Goal: Information Seeking & Learning: Compare options

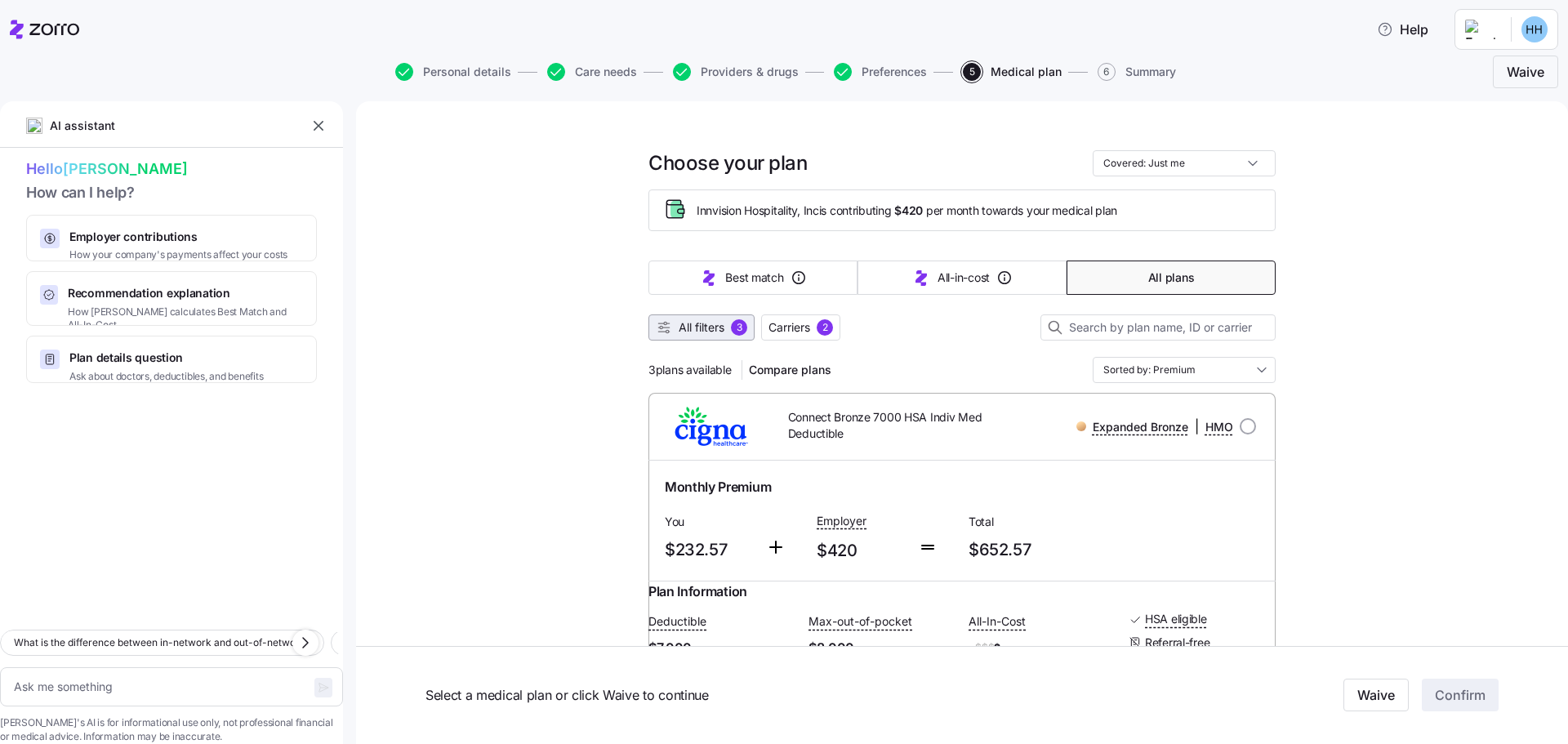
click at [715, 334] on span "All filters" at bounding box center [701, 327] width 46 height 16
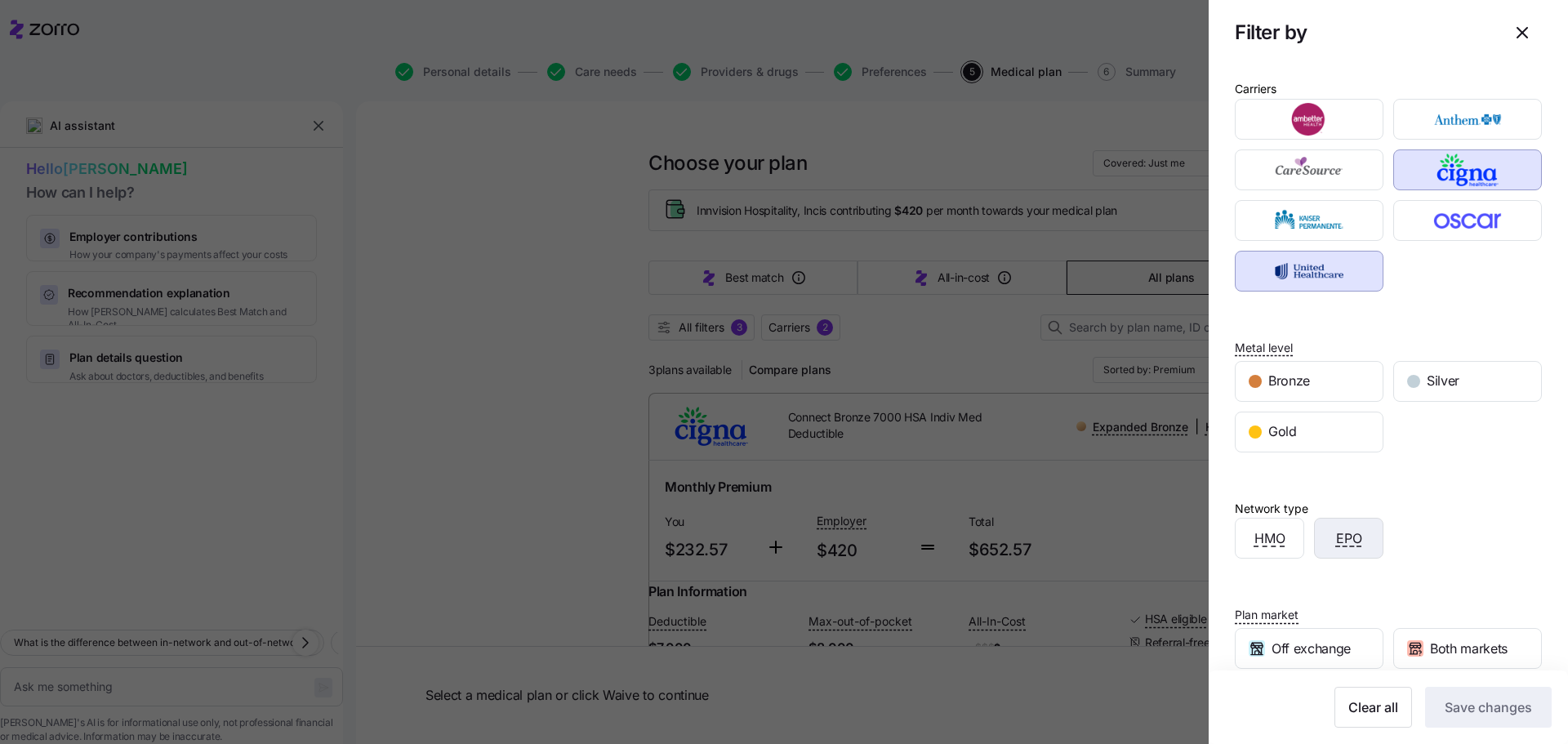
click at [1363, 533] on div "EPO" at bounding box center [1348, 538] width 68 height 40
click at [1444, 707] on span "Save changes" at bounding box center [1488, 707] width 88 height 20
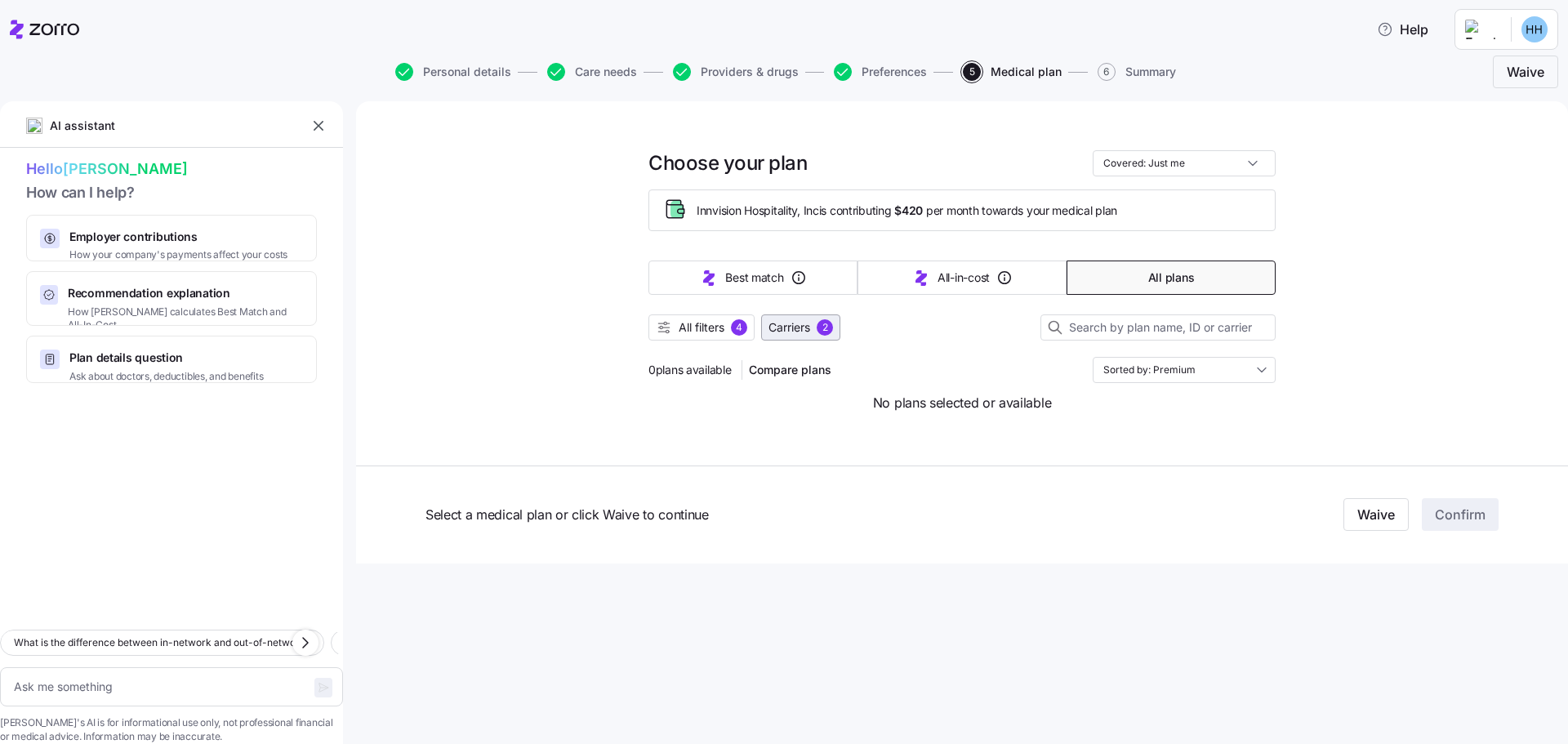
click at [810, 324] on span "Carriers" at bounding box center [789, 327] width 41 height 16
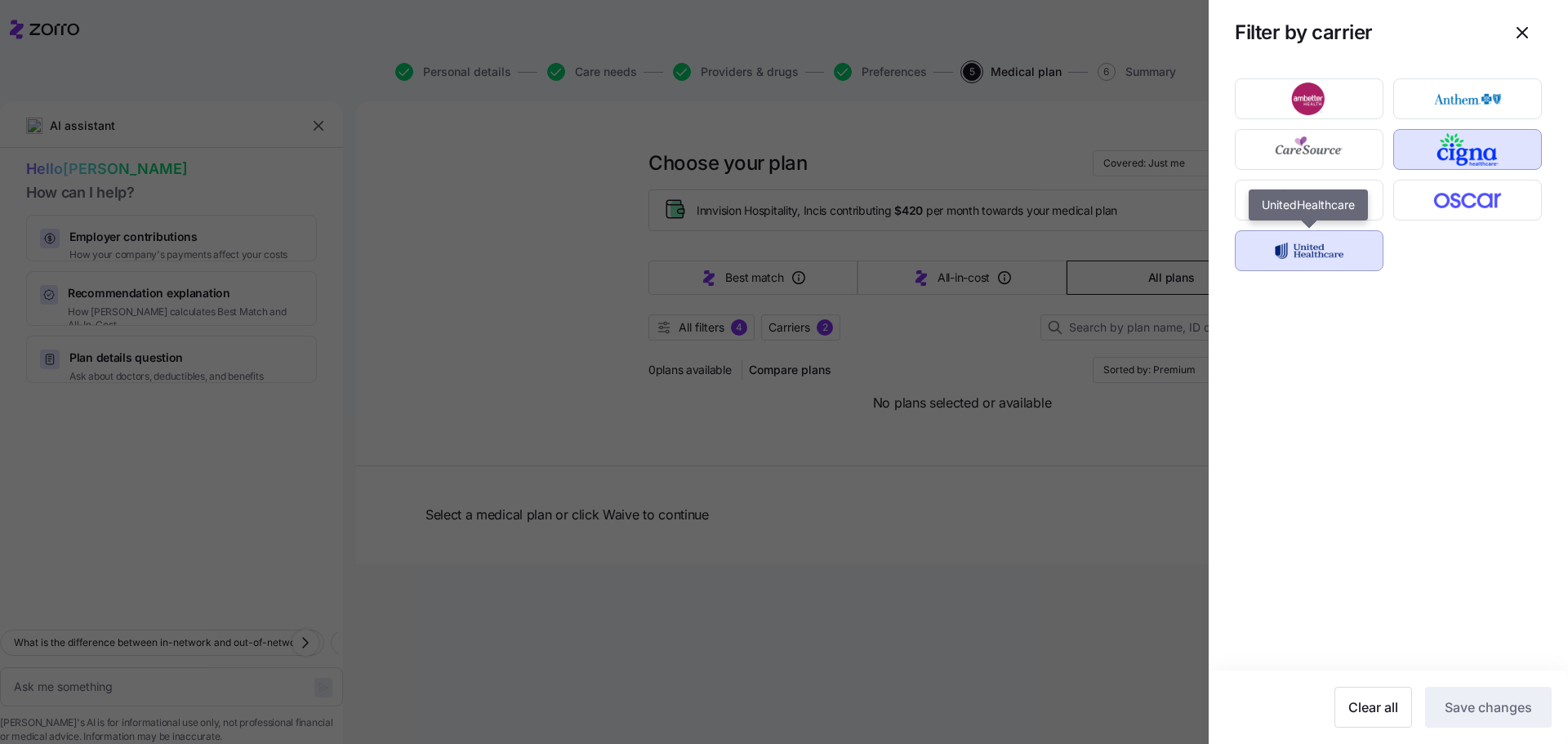
click at [1294, 252] on img "button" at bounding box center [1309, 251] width 120 height 33
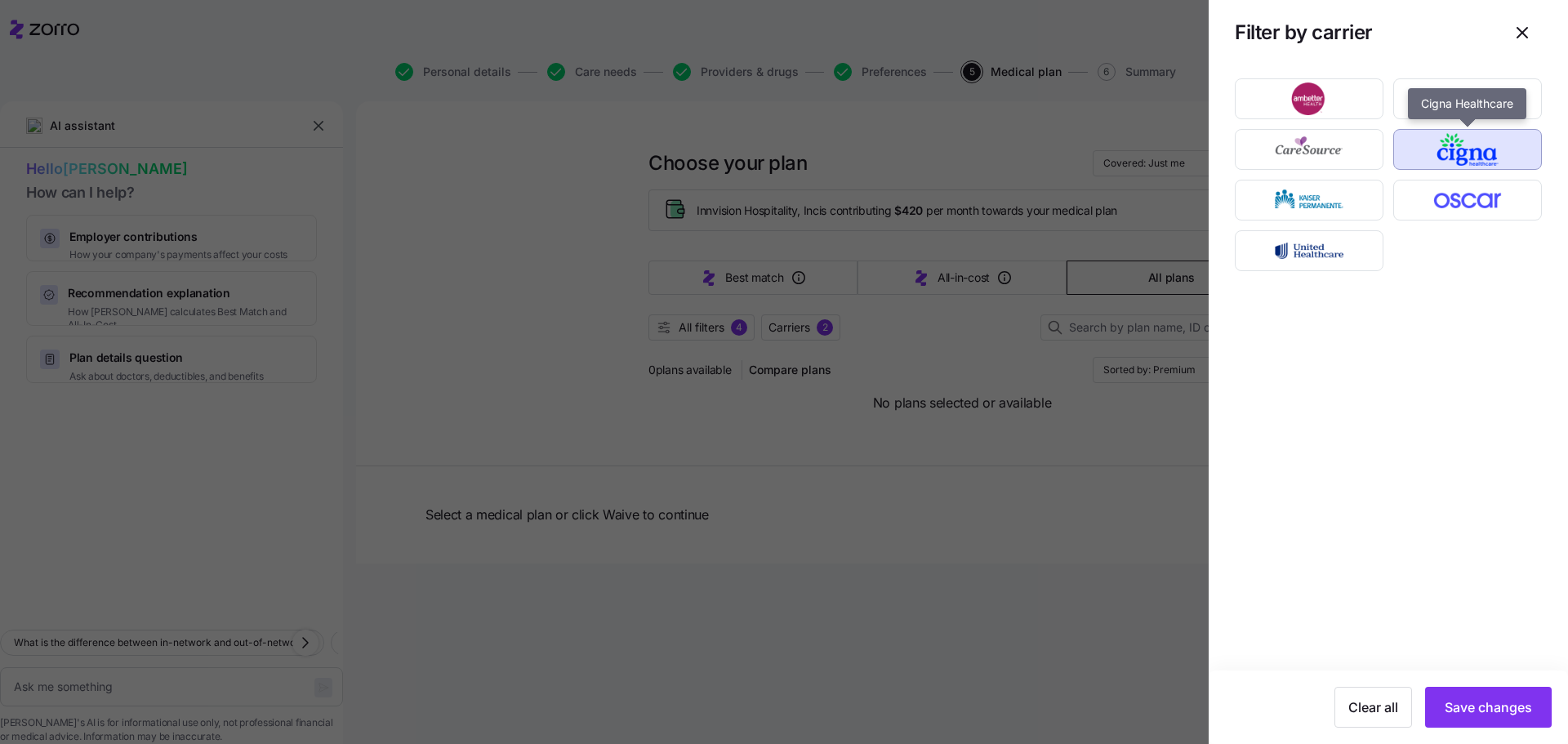
click at [1442, 148] on img "button" at bounding box center [1467, 150] width 120 height 33
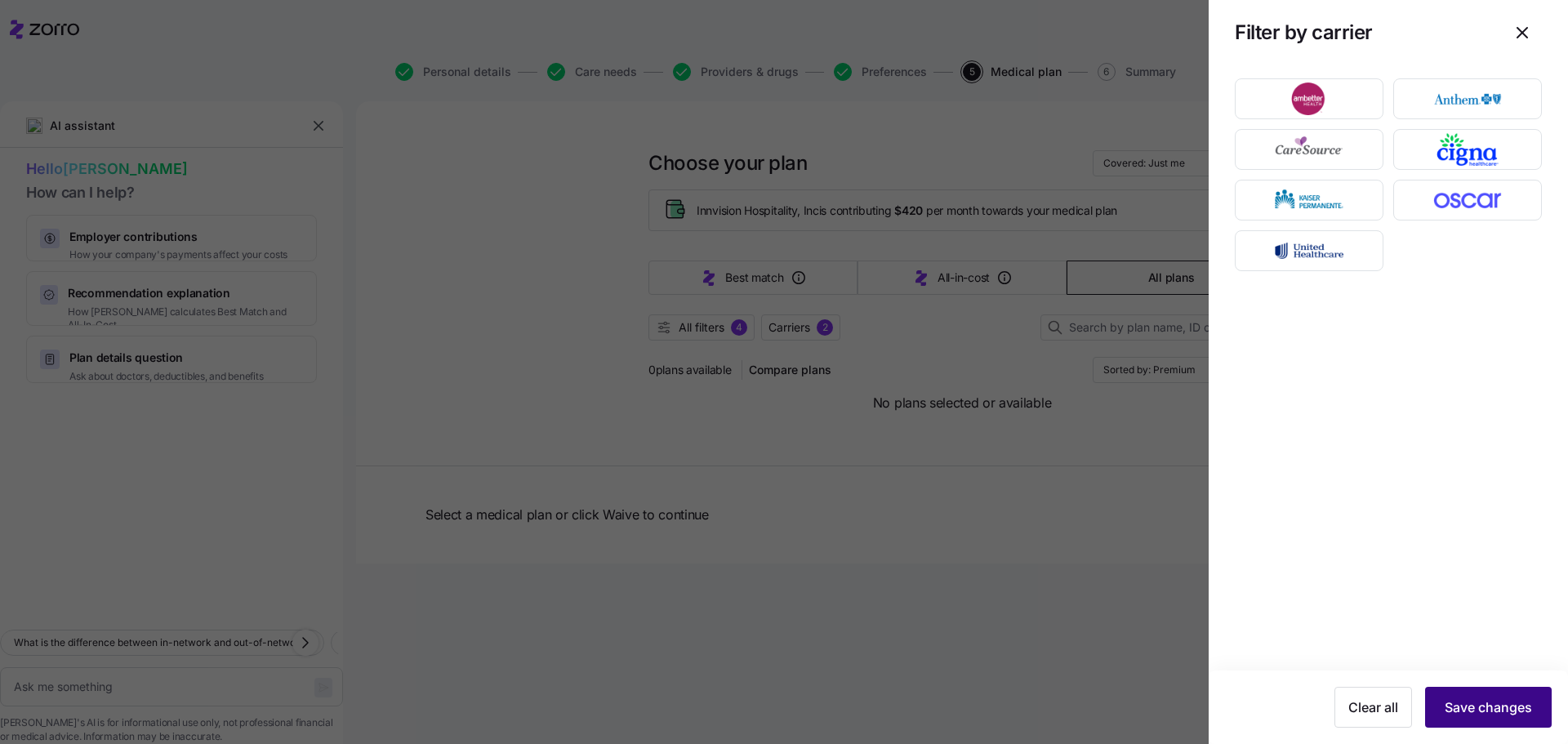
click at [1506, 707] on span "Save changes" at bounding box center [1488, 707] width 88 height 20
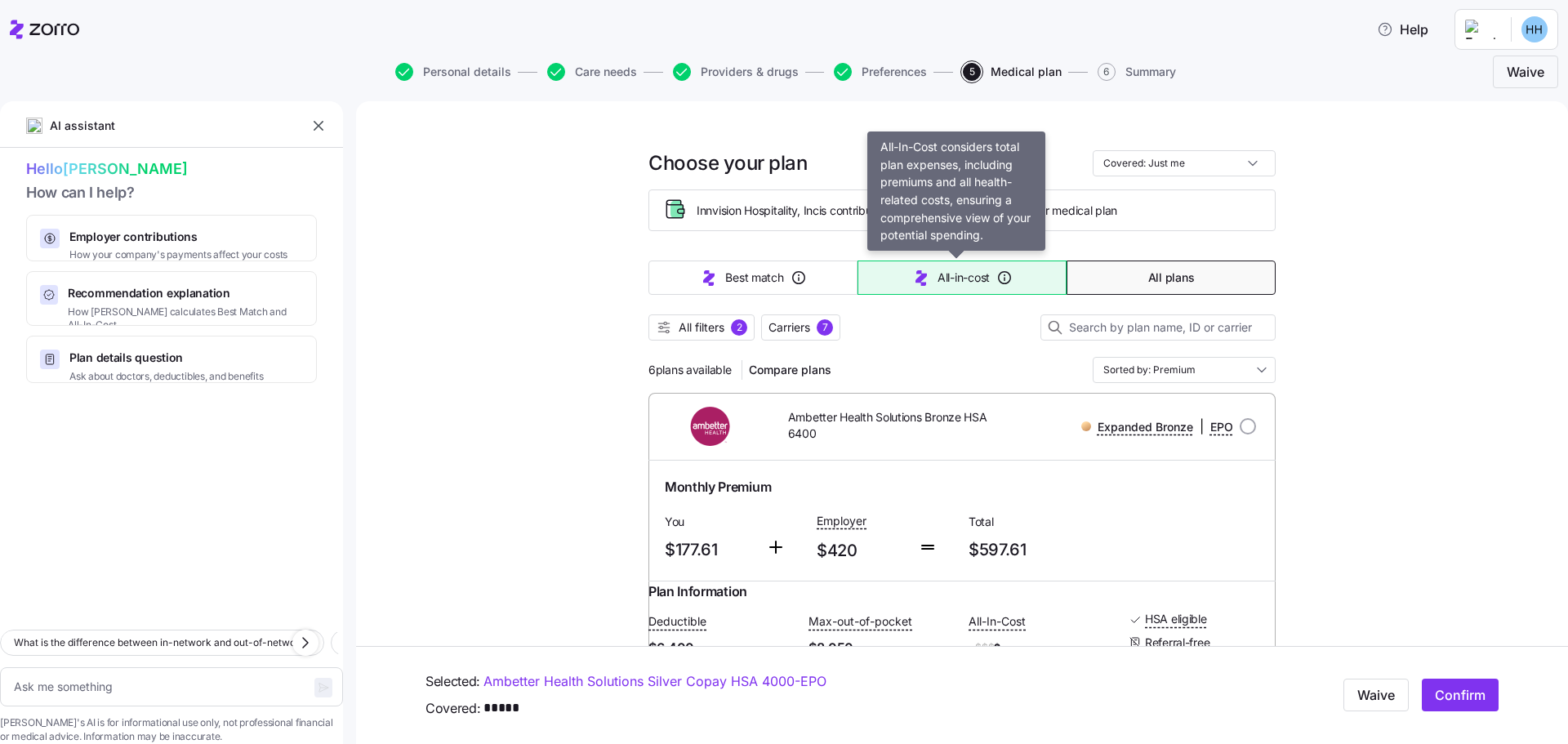
click at [960, 280] on span "All-in-cost" at bounding box center [963, 277] width 52 height 16
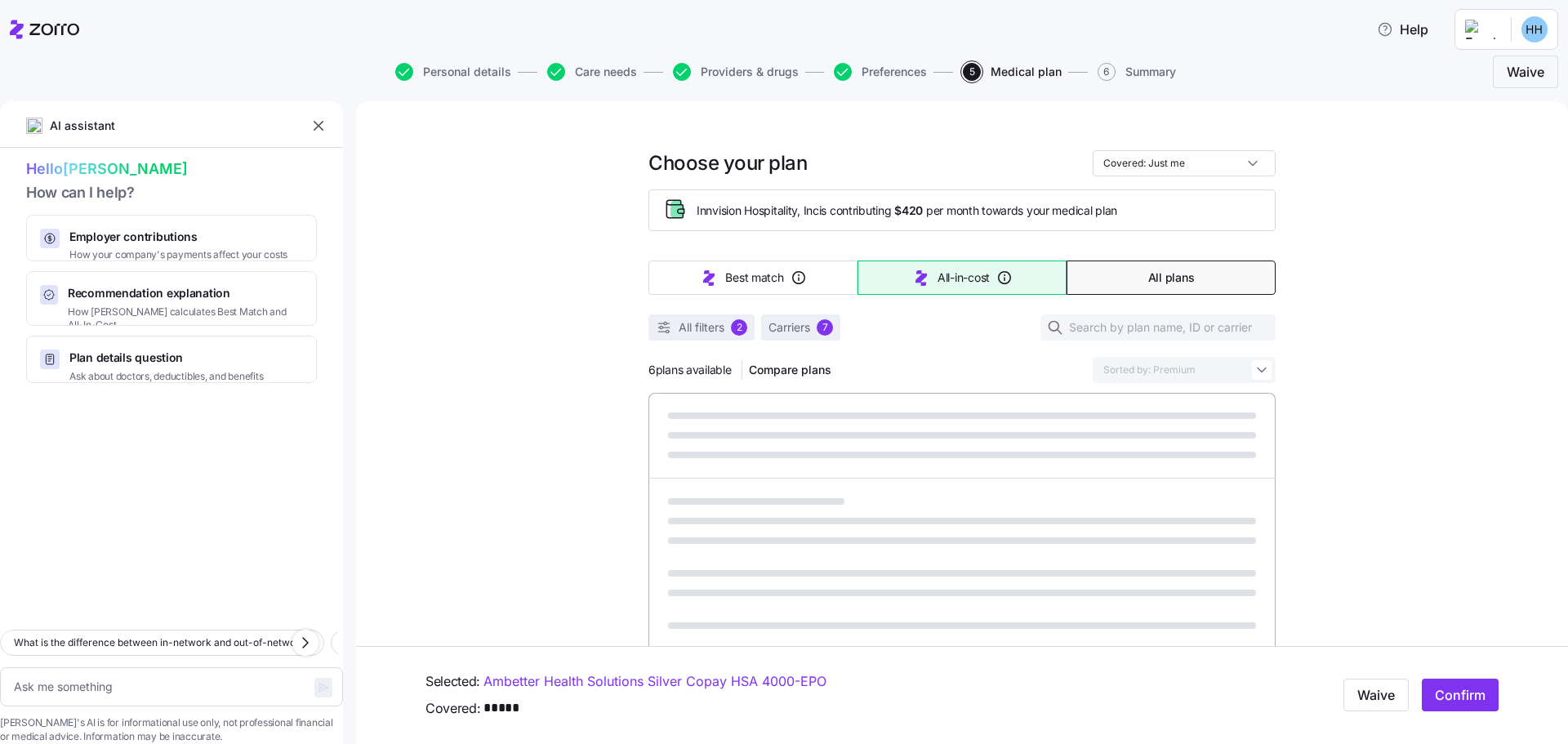
type textarea "x"
type input "Sorted by: All-in-cost"
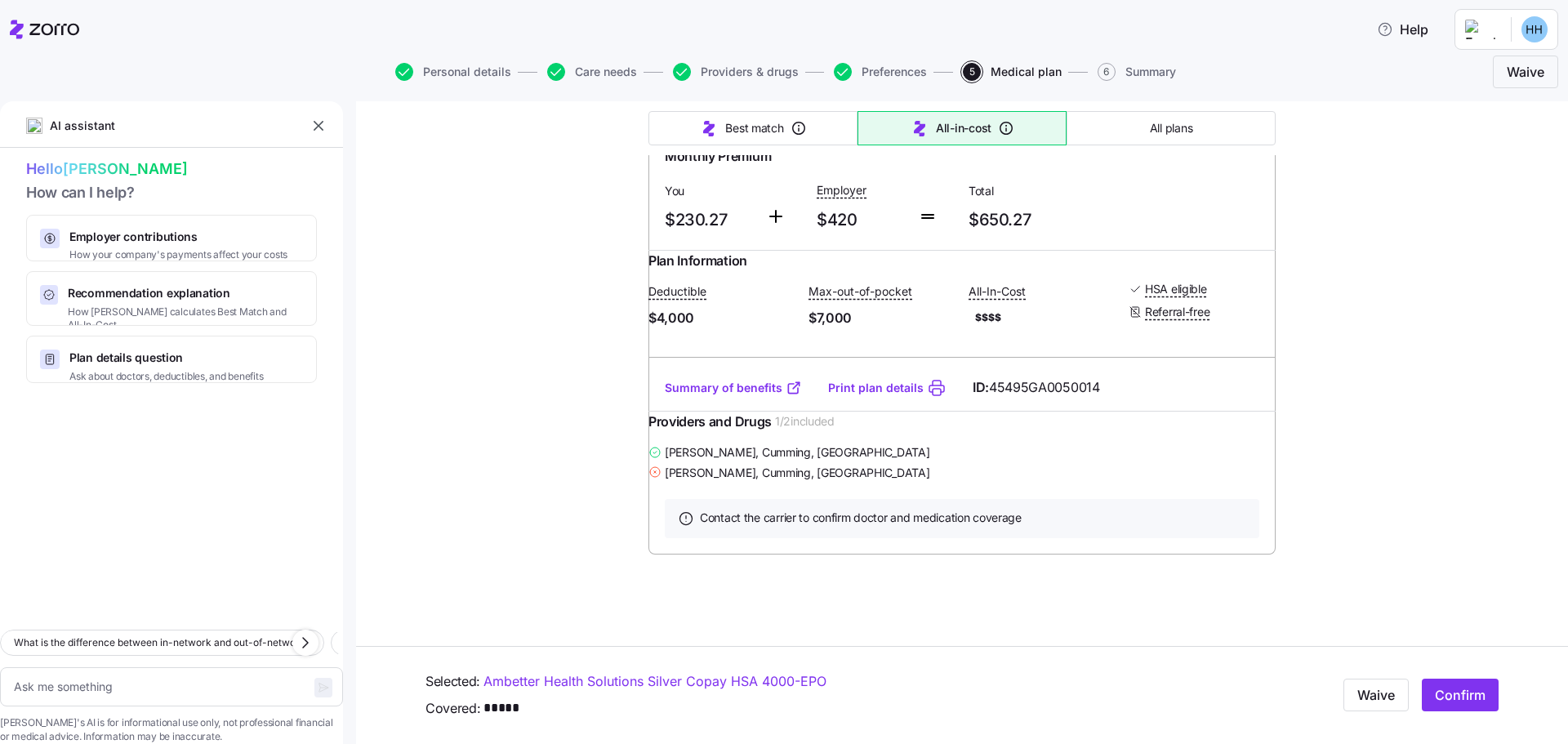
scroll to position [3150, 0]
type textarea "x"
